Goal: Navigation & Orientation: Find specific page/section

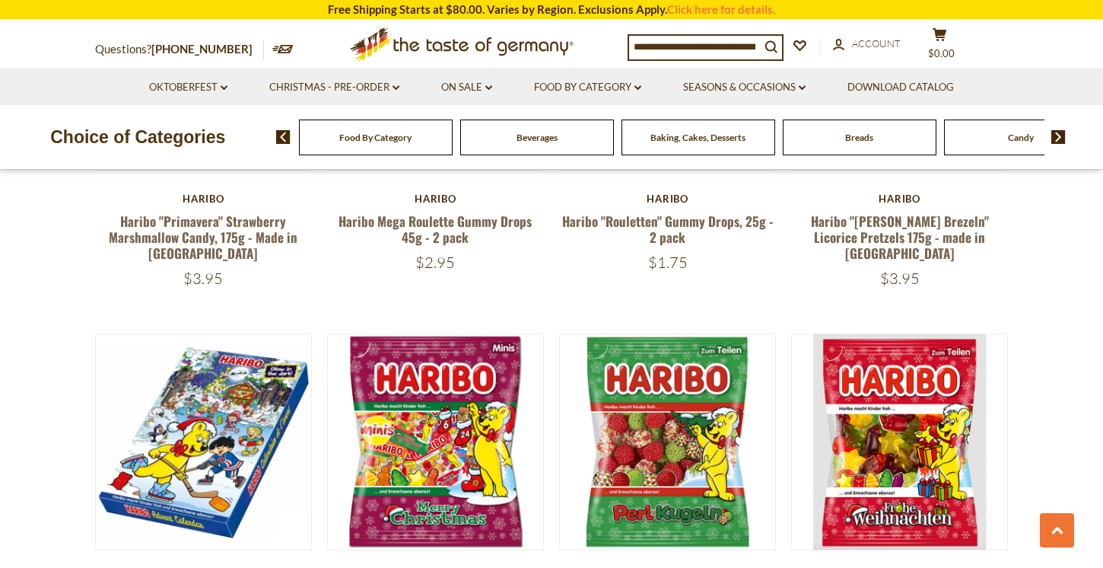
scroll to position [2230, 0]
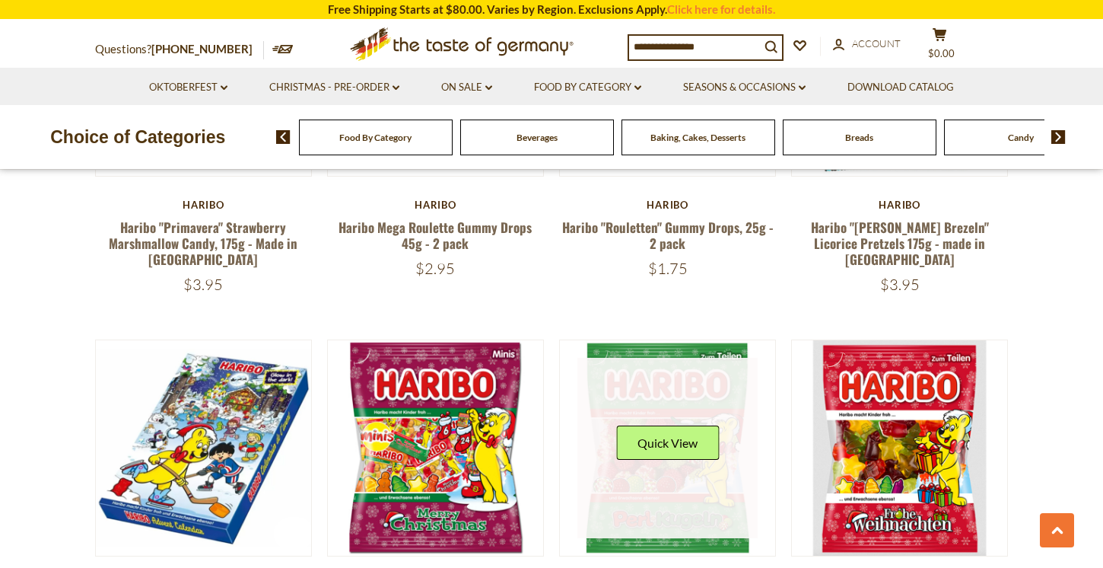
click at [716, 358] on link at bounding box center [668, 448] width 181 height 181
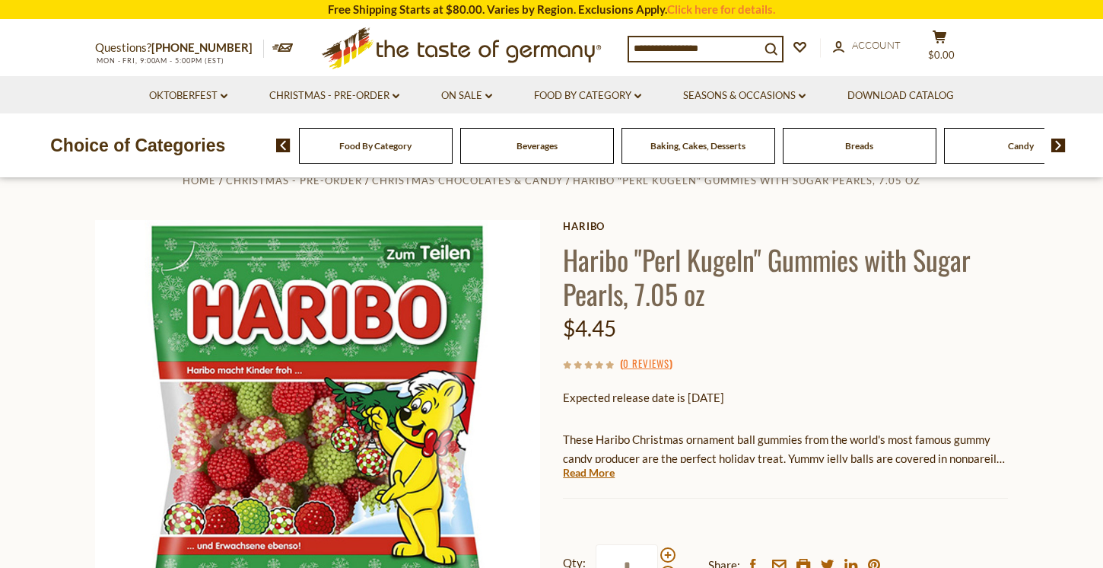
scroll to position [38, 0]
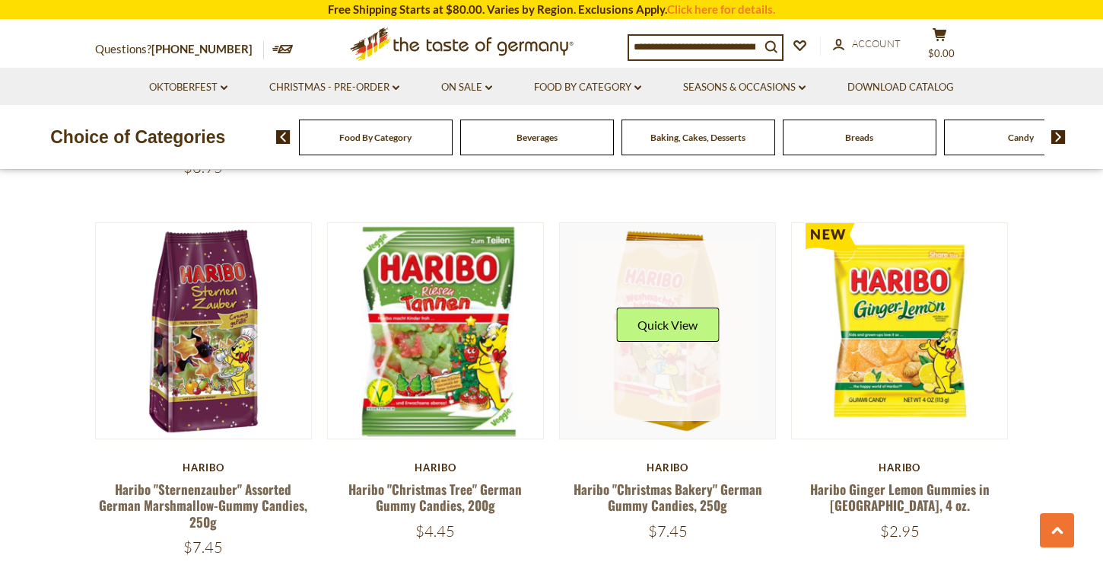
scroll to position [3345, 0]
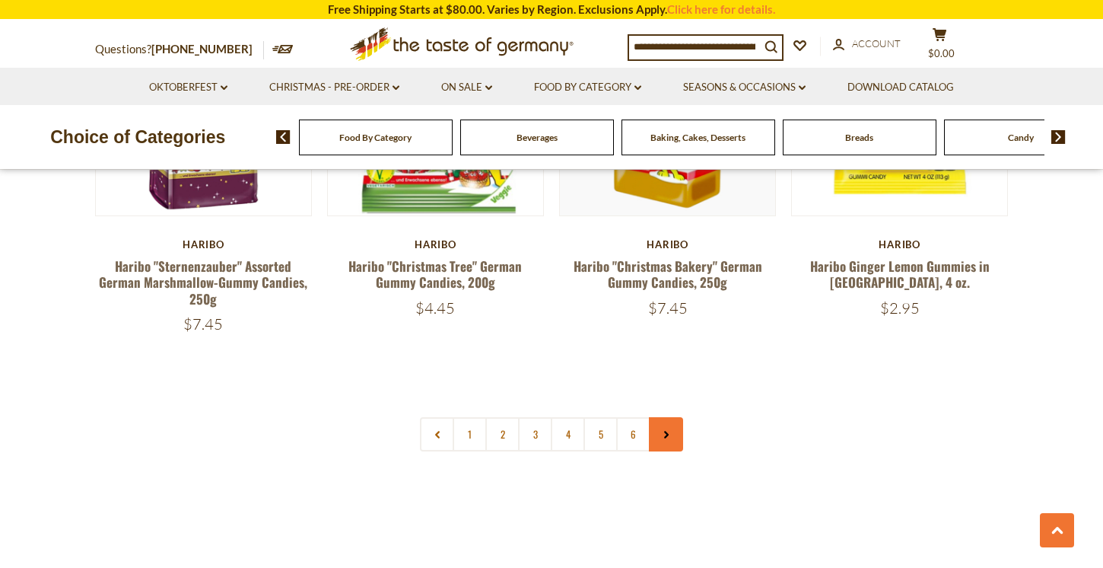
click at [672, 417] on link at bounding box center [666, 434] width 34 height 34
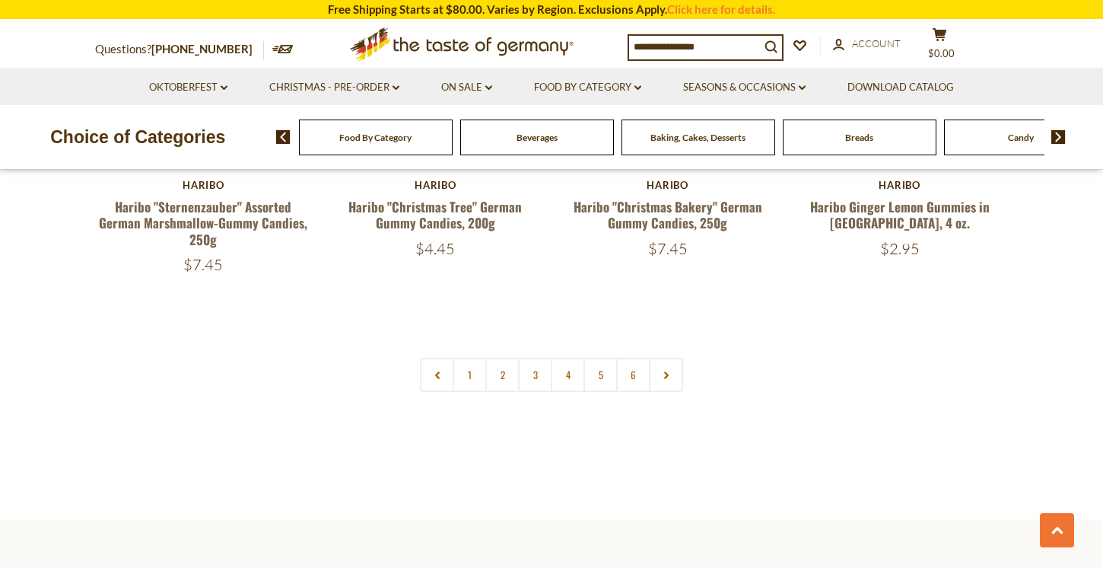
scroll to position [3312, 0]
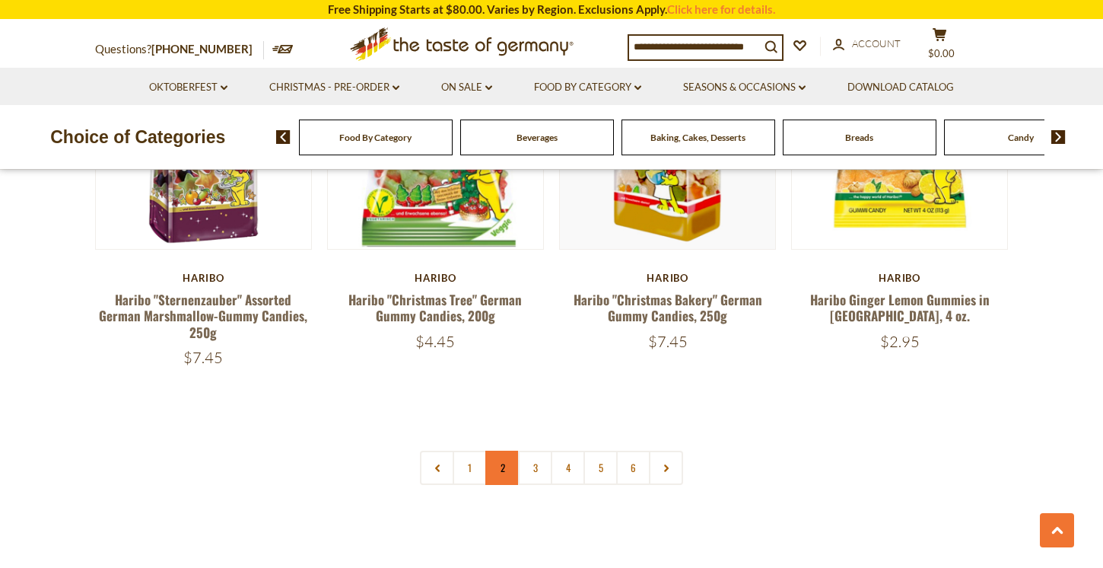
click at [499, 451] on link "2" at bounding box center [503, 468] width 34 height 34
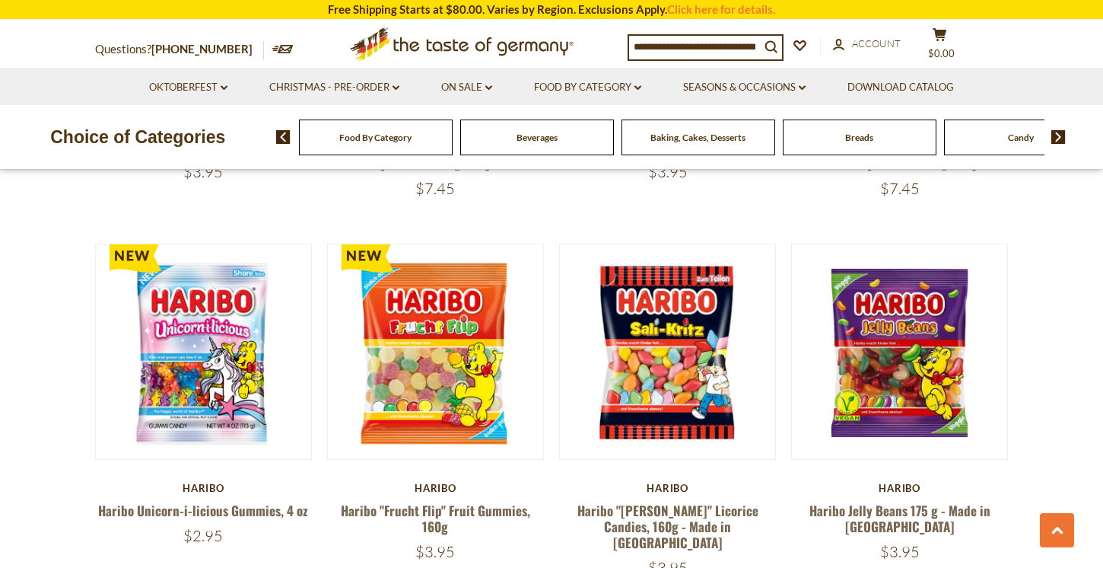
scroll to position [1942, 0]
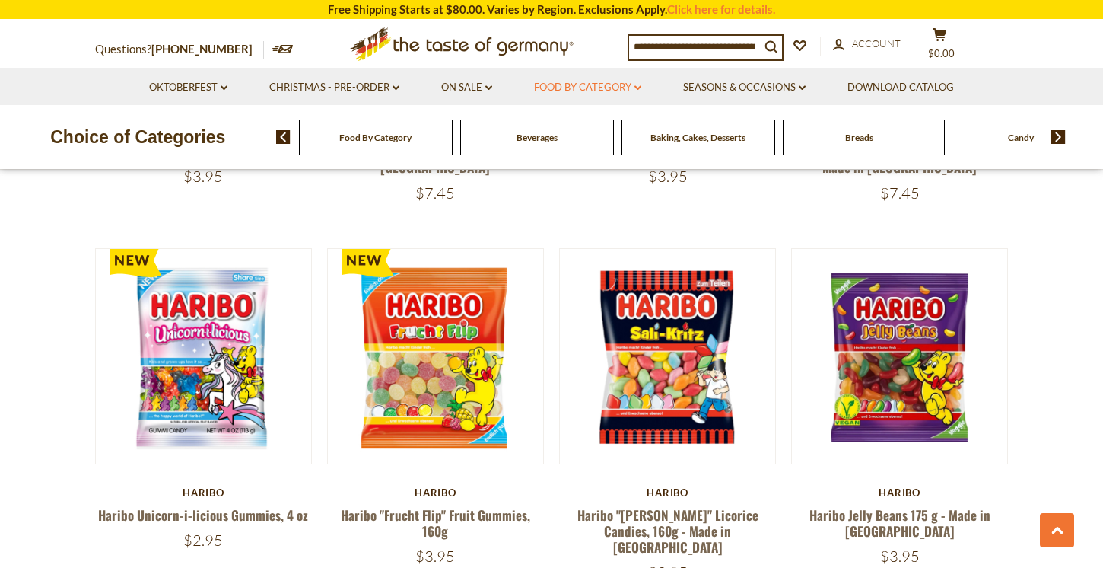
click at [568, 90] on link "Food By Category dropdown_arrow" at bounding box center [587, 87] width 107 height 17
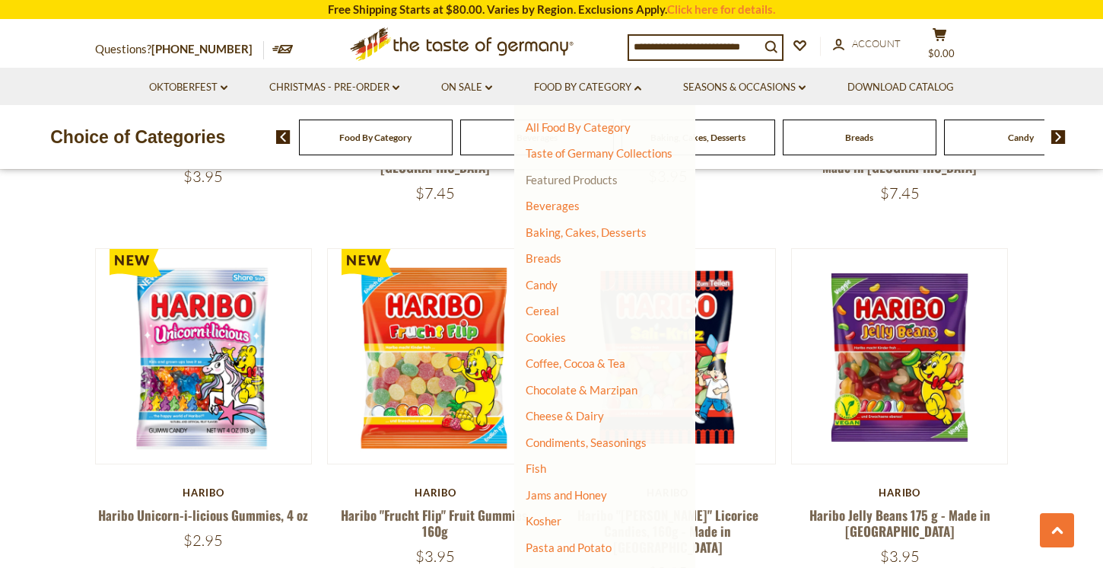
click at [574, 174] on link "Featured Products" at bounding box center [572, 180] width 92 height 14
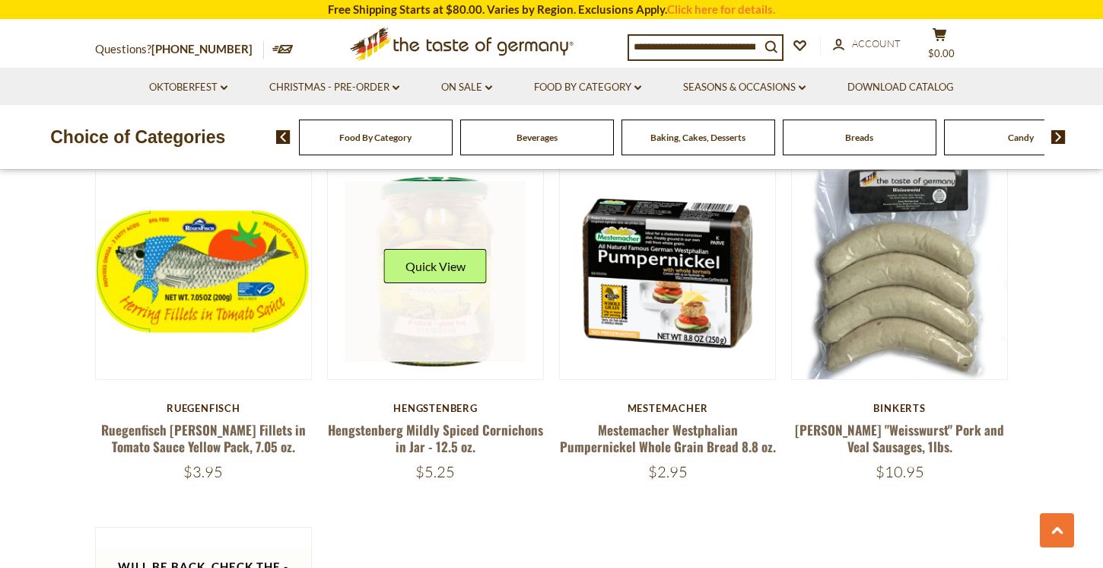
scroll to position [926, 0]
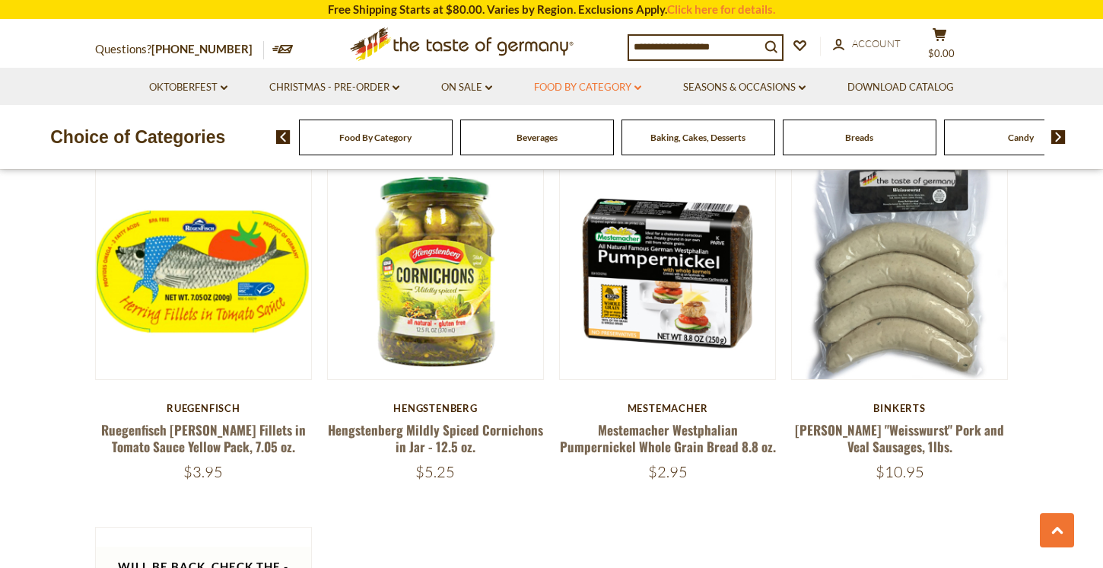
click at [588, 82] on link "Food By Category dropdown_arrow" at bounding box center [587, 87] width 107 height 17
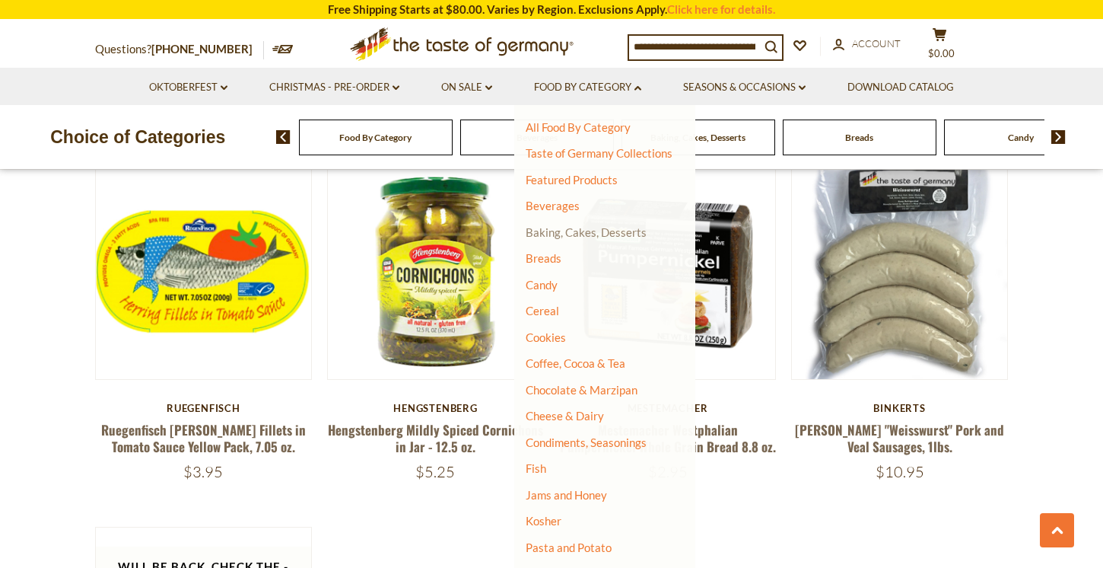
click at [591, 235] on link "Baking, Cakes, Desserts" at bounding box center [586, 232] width 121 height 14
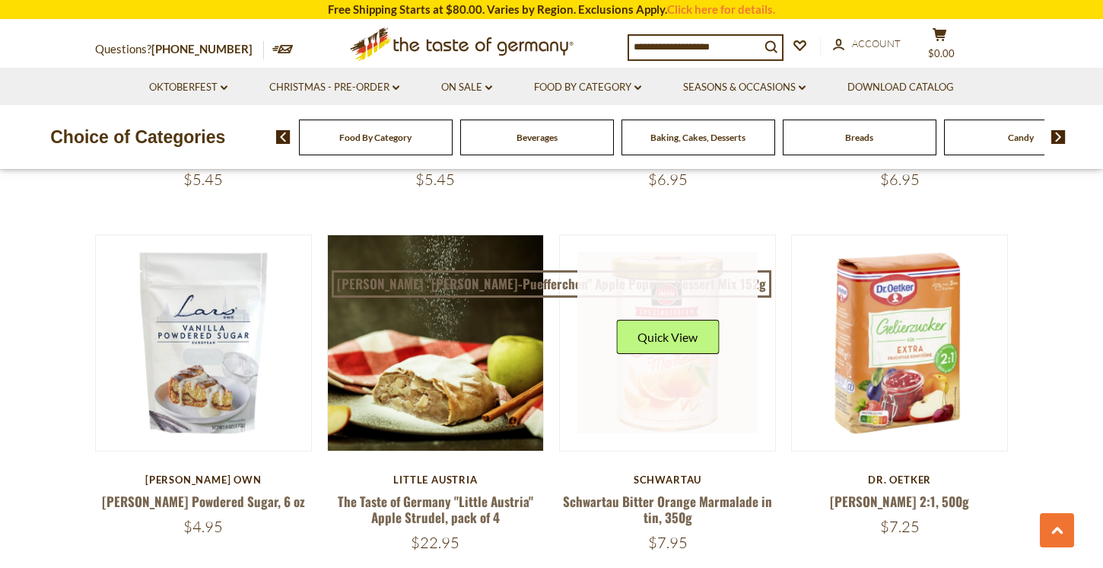
scroll to position [3424, 0]
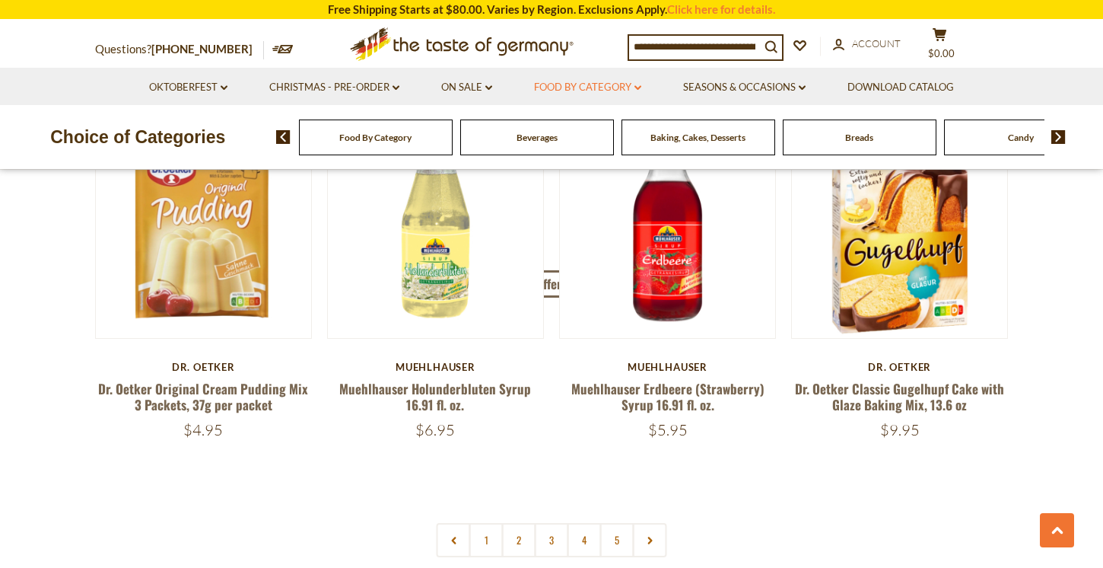
click at [542, 86] on link "Food By Category dropdown_arrow" at bounding box center [587, 87] width 107 height 17
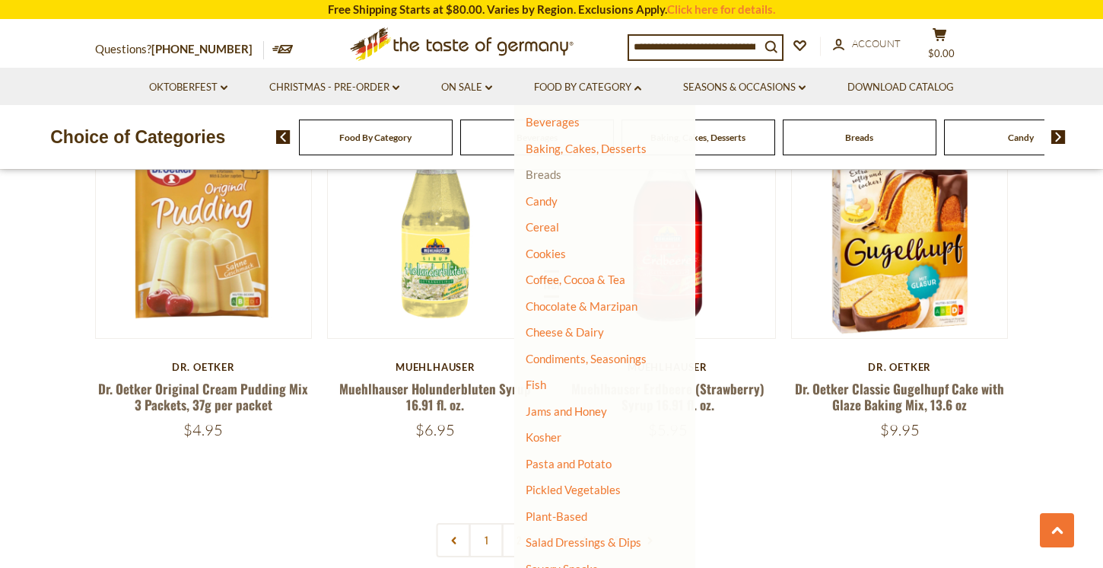
scroll to position [87, 0]
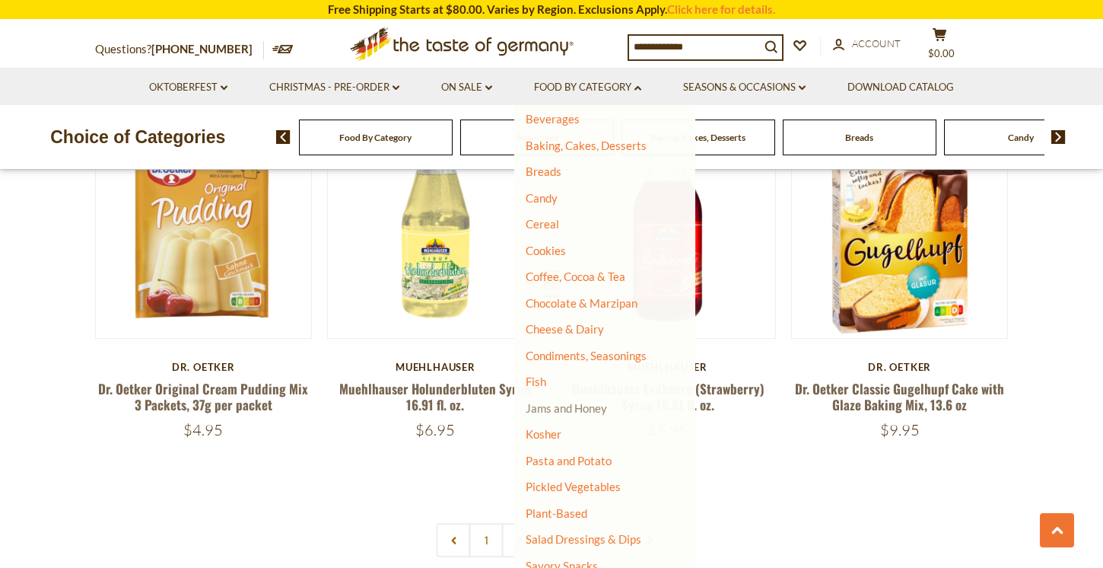
click at [552, 401] on link "Jams and Honey" at bounding box center [566, 408] width 81 height 14
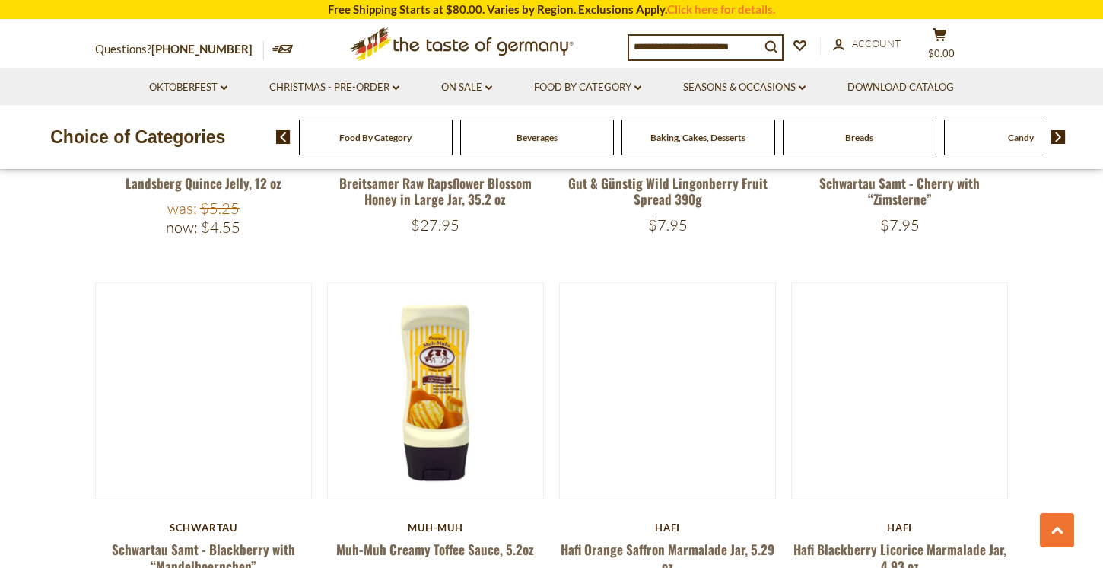
scroll to position [1834, 0]
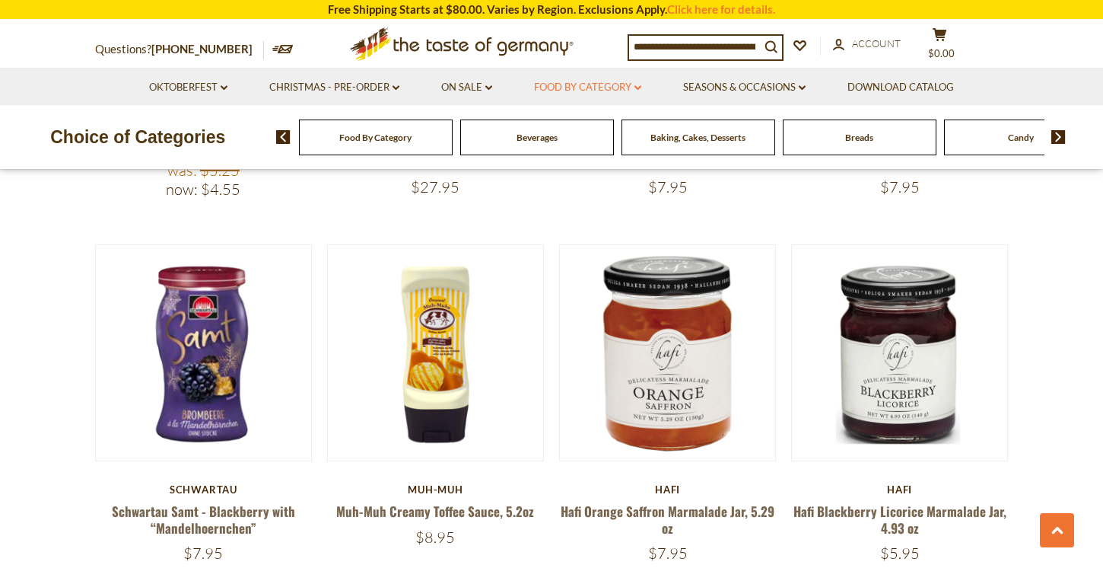
click at [612, 81] on link "Food By Category dropdown_arrow" at bounding box center [587, 87] width 107 height 17
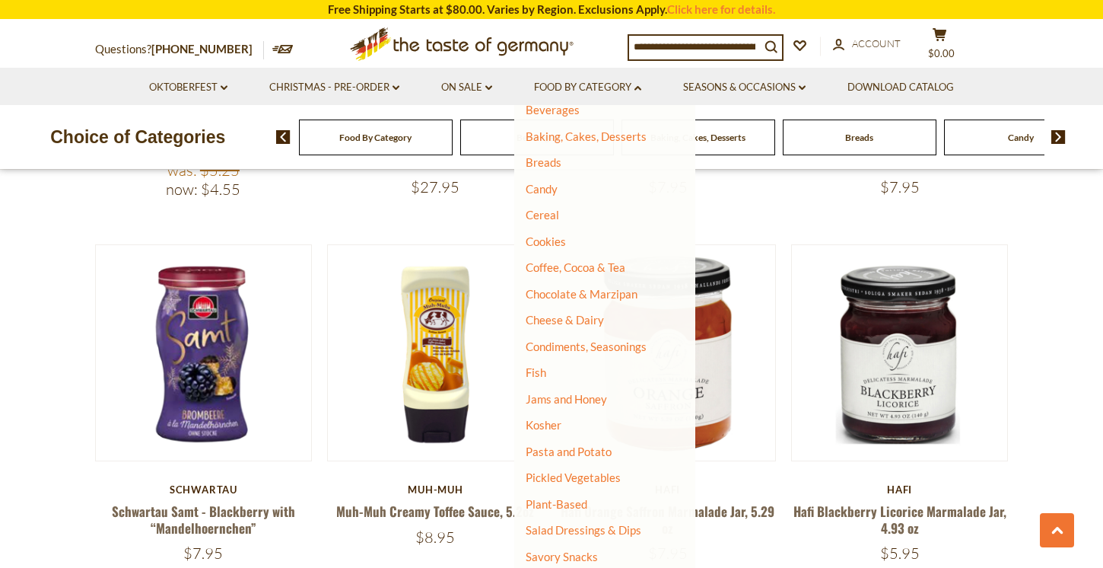
scroll to position [97, 0]
click at [568, 338] on link "Condiments, Seasonings" at bounding box center [586, 345] width 121 height 14
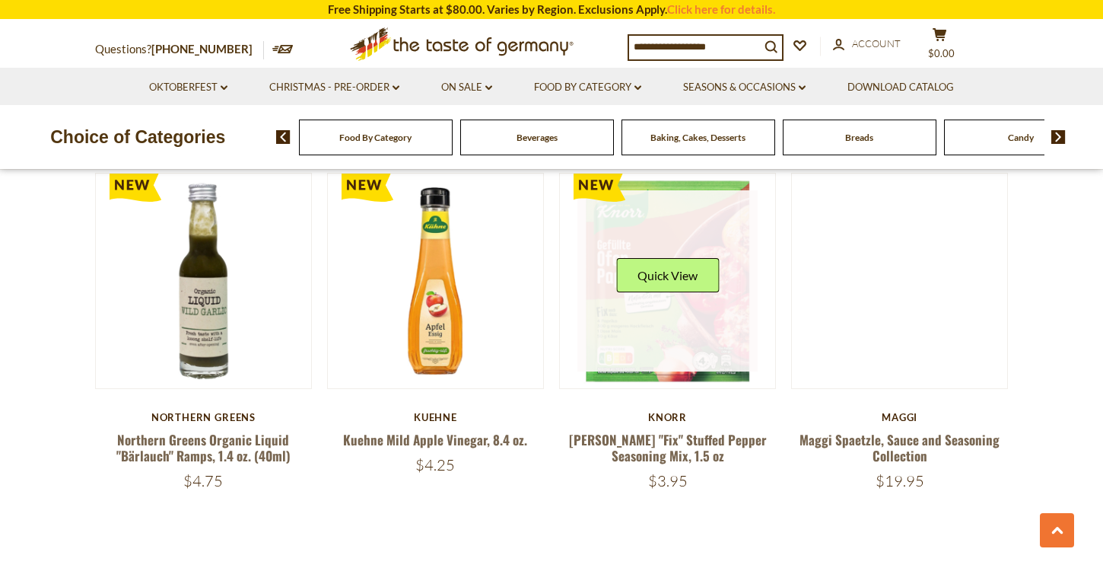
scroll to position [3573, 0]
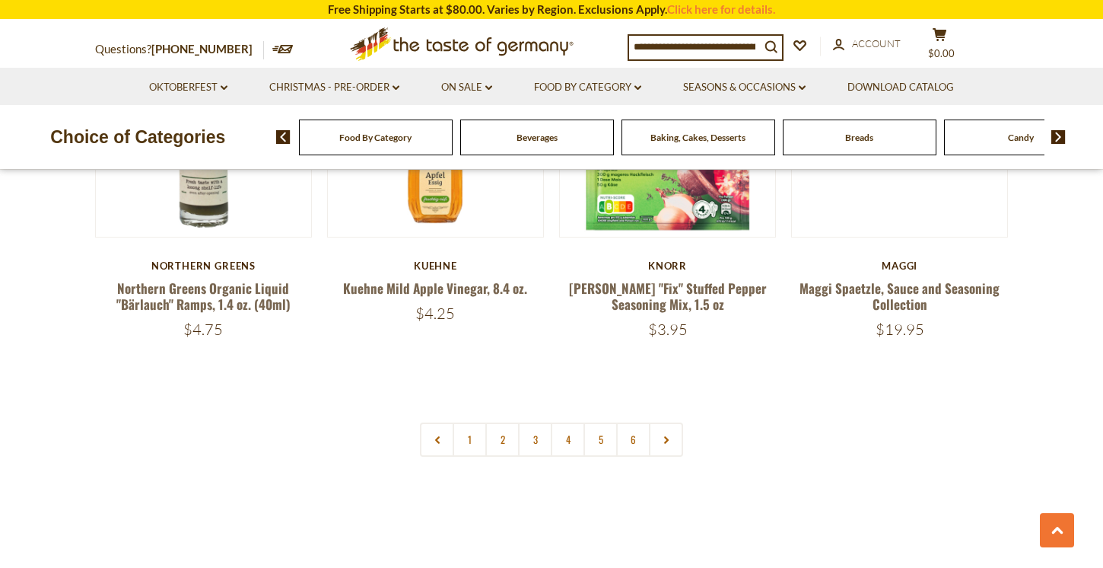
click at [594, 73] on li "Food By Category dropdown_arrow All Food By Category Taste of Germany Collectio…" at bounding box center [587, 86] width 147 height 37
click at [594, 84] on link "Food By Category dropdown_arrow" at bounding box center [587, 87] width 107 height 17
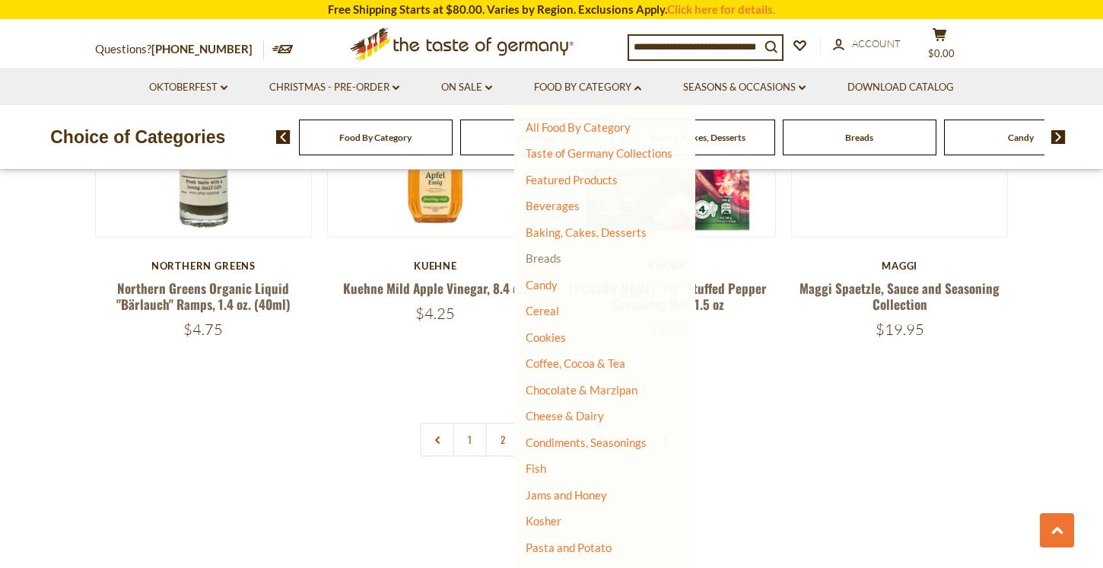
click at [552, 260] on link "Breads" at bounding box center [544, 258] width 36 height 14
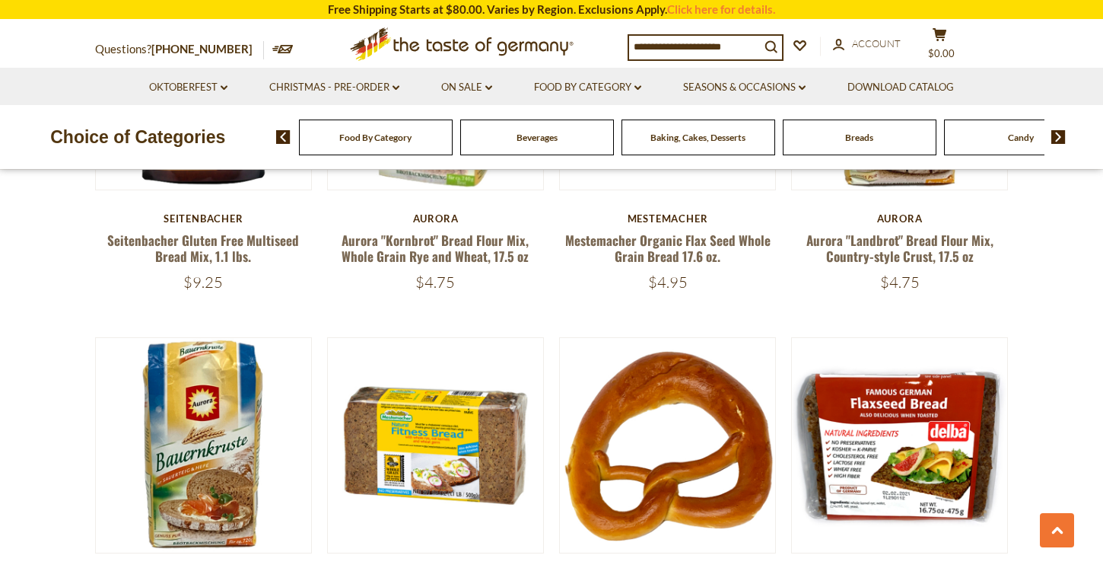
scroll to position [1884, 0]
